Goal: Task Accomplishment & Management: Use online tool/utility

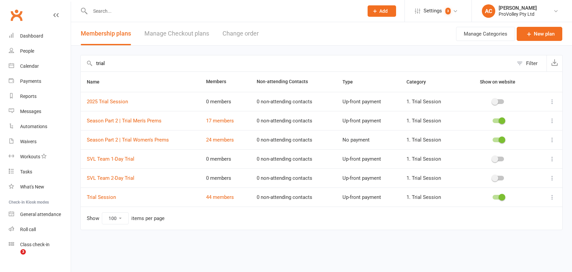
select select "100"
click at [35, 65] on div "Calendar" at bounding box center [29, 65] width 19 height 5
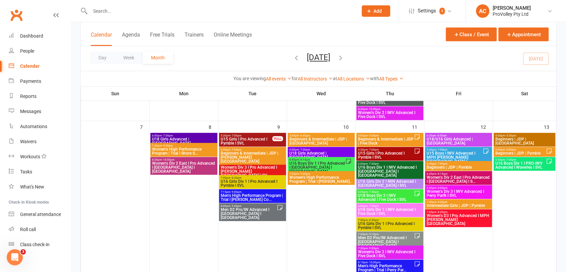
scroll to position [260, 0]
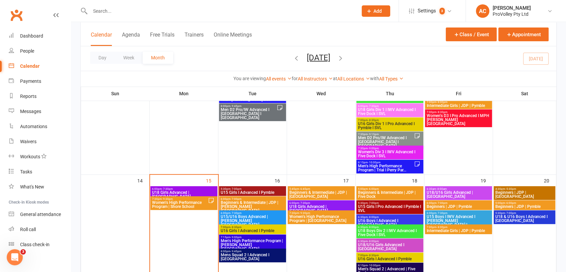
click at [188, 203] on span "Women’s High Performance Program | Shore School" at bounding box center [180, 204] width 56 height 8
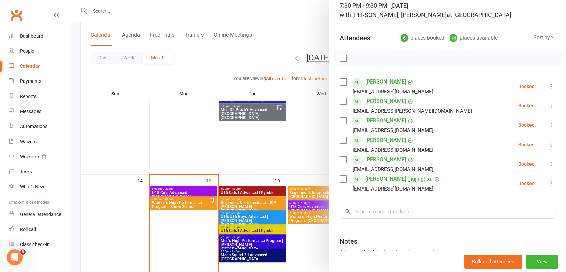
scroll to position [111, 0]
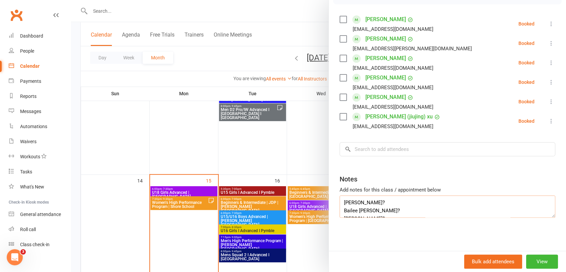
click at [363, 204] on textarea "[PERSON_NAME]? Bailee [PERSON_NAME]? [PERSON_NAME]? Chealse Cocks? [PERSON_NAME…" at bounding box center [448, 206] width 216 height 22
drag, startPoint x: 382, startPoint y: 214, endPoint x: 348, endPoint y: 215, distance: 33.2
click at [348, 215] on textarea "[PERSON_NAME]? Bailee [PERSON_NAME]? [PERSON_NAME]? Chealse Cocks? [PERSON_NAME…" at bounding box center [448, 206] width 216 height 22
click at [389, 204] on textarea "[PERSON_NAME]? Bailee [PERSON_NAME]? [PERSON_NAME]? Chealse Cocks? [PERSON_NAME…" at bounding box center [448, 206] width 216 height 22
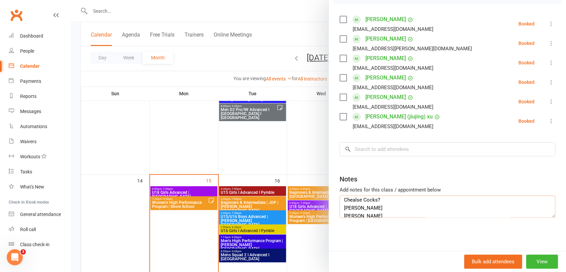
scroll to position [0, 0]
click at [366, 212] on textarea "[PERSON_NAME]? Bailee [PERSON_NAME]? [PERSON_NAME]? Chealse Cocks? [PERSON_NAME…" at bounding box center [448, 206] width 216 height 22
click at [350, 212] on textarea "[PERSON_NAME]? Bailee [PERSON_NAME]? [PERSON_NAME]? Chealse Cocks? [PERSON_NAME…" at bounding box center [448, 206] width 216 height 22
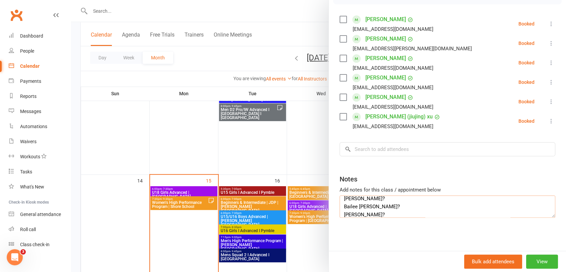
click at [350, 212] on textarea "[PERSON_NAME]? Bailee [PERSON_NAME]? [PERSON_NAME]? Chealse Cocks? [PERSON_NAME…" at bounding box center [448, 206] width 216 height 22
click at [350, 212] on textarea "[PERSON_NAME]? [PERSON_NAME]? ? Chealse Cocks? [PERSON_NAME] [PERSON_NAME] [PER…" at bounding box center [448, 206] width 216 height 22
click at [404, 211] on textarea "[PERSON_NAME]? Bailee [PERSON_NAME]? Chealse Cocks? [PERSON_NAME] [PERSON_NAME]…" at bounding box center [448, 206] width 216 height 22
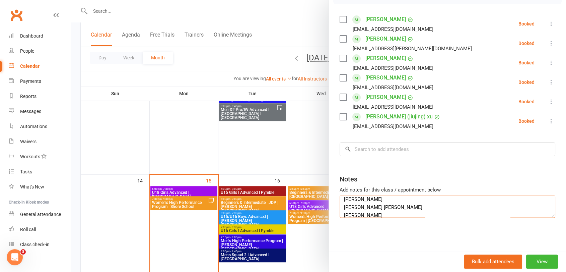
scroll to position [37, 0]
drag, startPoint x: 388, startPoint y: 212, endPoint x: 341, endPoint y: 206, distance: 48.0
click at [341, 206] on textarea "[PERSON_NAME]? Bailee [PERSON_NAME]? Chealse Cocks? [PERSON_NAME] [PERSON_NAME]…" at bounding box center [448, 206] width 216 height 22
click at [361, 200] on textarea "[PERSON_NAME]? Bailee [PERSON_NAME]? Chealse Cocks? [PERSON_NAME] [PERSON_NAME]" at bounding box center [448, 206] width 216 height 22
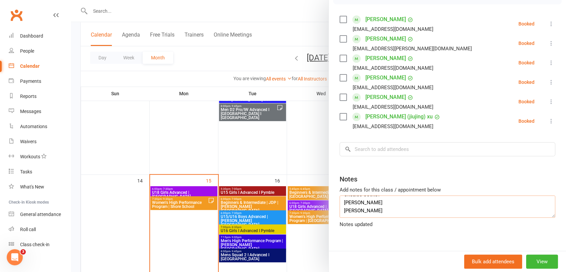
click at [361, 200] on textarea "[PERSON_NAME]? Bailee [PERSON_NAME]? Chealse Cocks? [PERSON_NAME] [PERSON_NAME]" at bounding box center [448, 206] width 216 height 22
click at [354, 208] on textarea "[PERSON_NAME]? Bailee [PERSON_NAME]? Chealse Cocks? [PERSON_NAME]" at bounding box center [448, 206] width 216 height 22
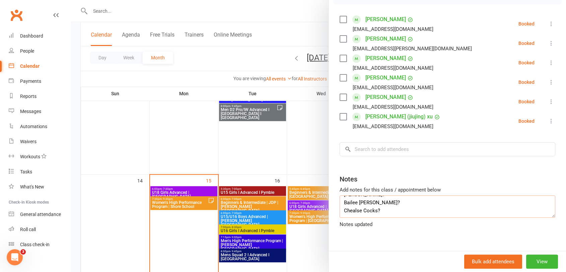
scroll to position [8, 0]
type textarea "[PERSON_NAME]? Bailee [PERSON_NAME]? Chealse Cocks?"
click at [268, 142] on div at bounding box center [318, 136] width 495 height 272
